Goal: Find specific page/section: Find specific page/section

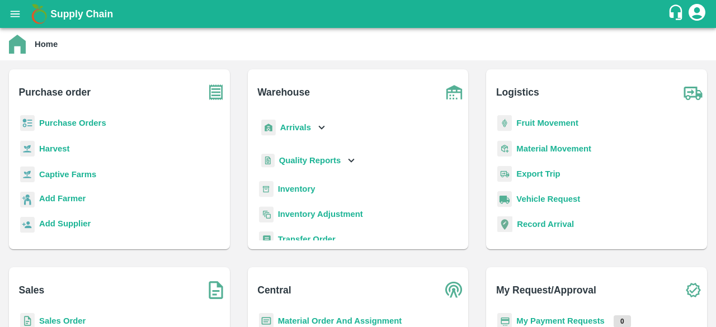
click at [65, 127] on b "Purchase Orders" at bounding box center [72, 123] width 67 height 9
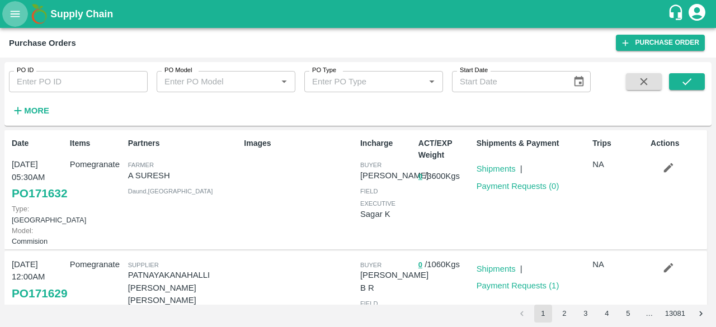
click at [20, 10] on icon "open drawer" at bounding box center [15, 14] width 12 height 12
